Goal: Check status: Check status

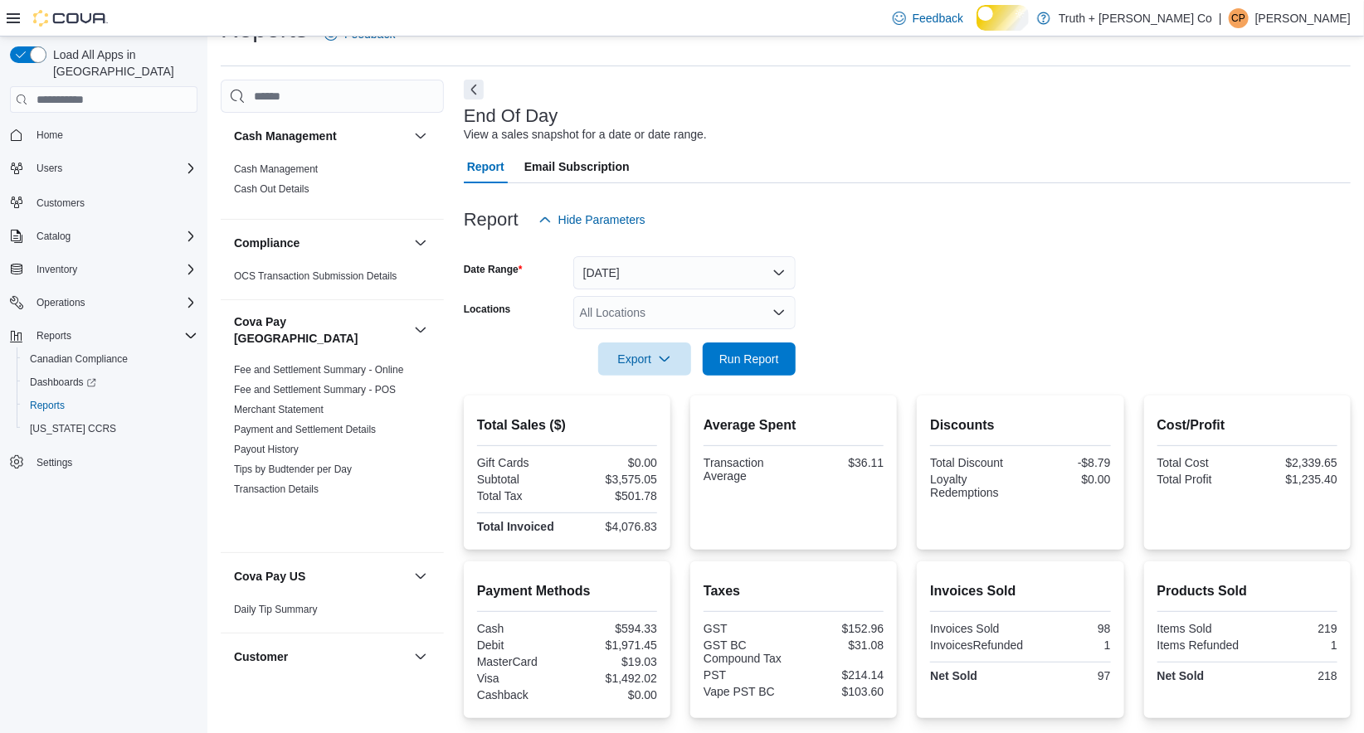
scroll to position [1770, 0]
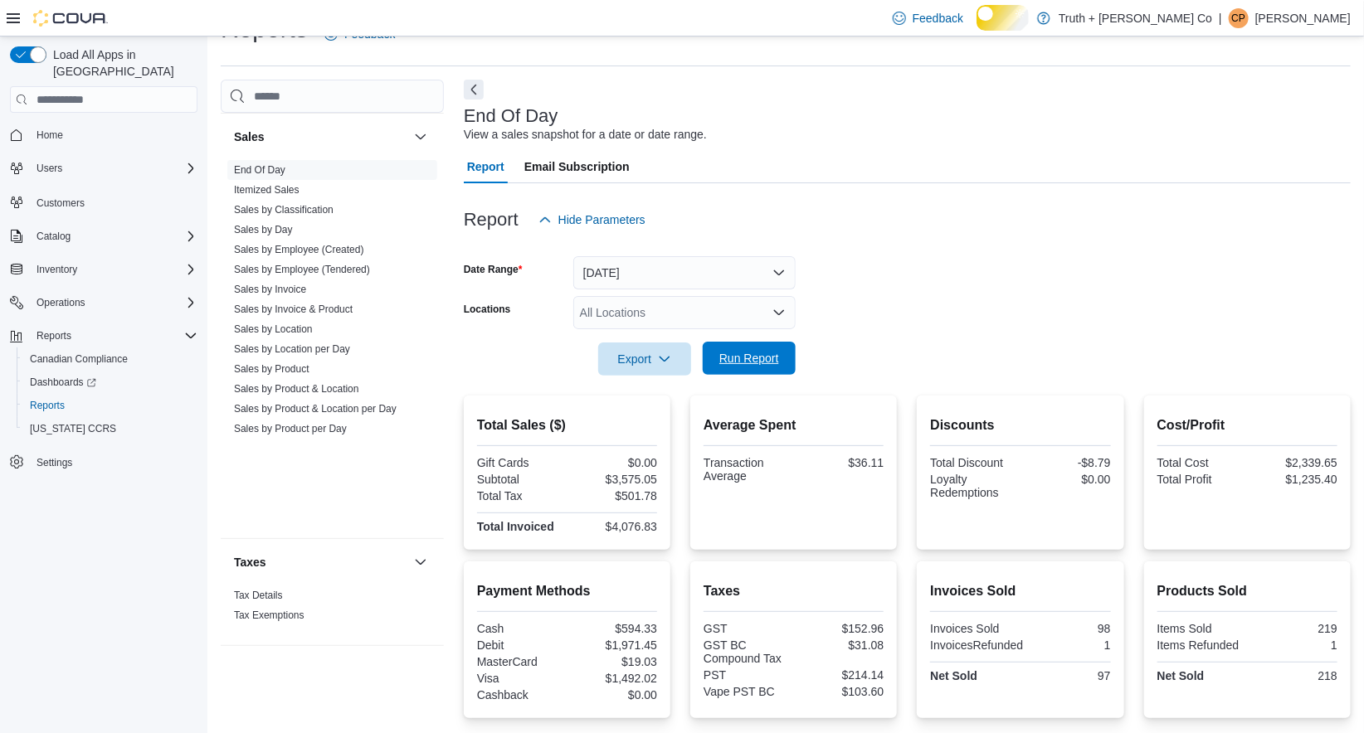
click at [745, 367] on span "Run Report" at bounding box center [749, 358] width 60 height 17
click at [738, 367] on span "Run Report" at bounding box center [749, 358] width 60 height 17
